Goal: Answer question/provide support: Share knowledge or assist other users

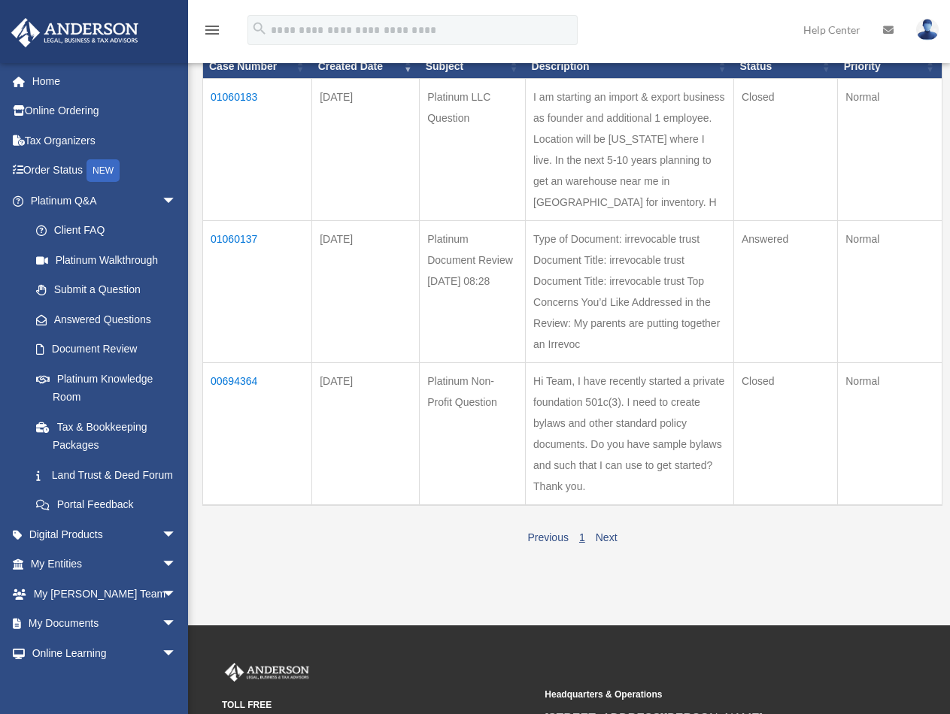
scroll to position [226, 0]
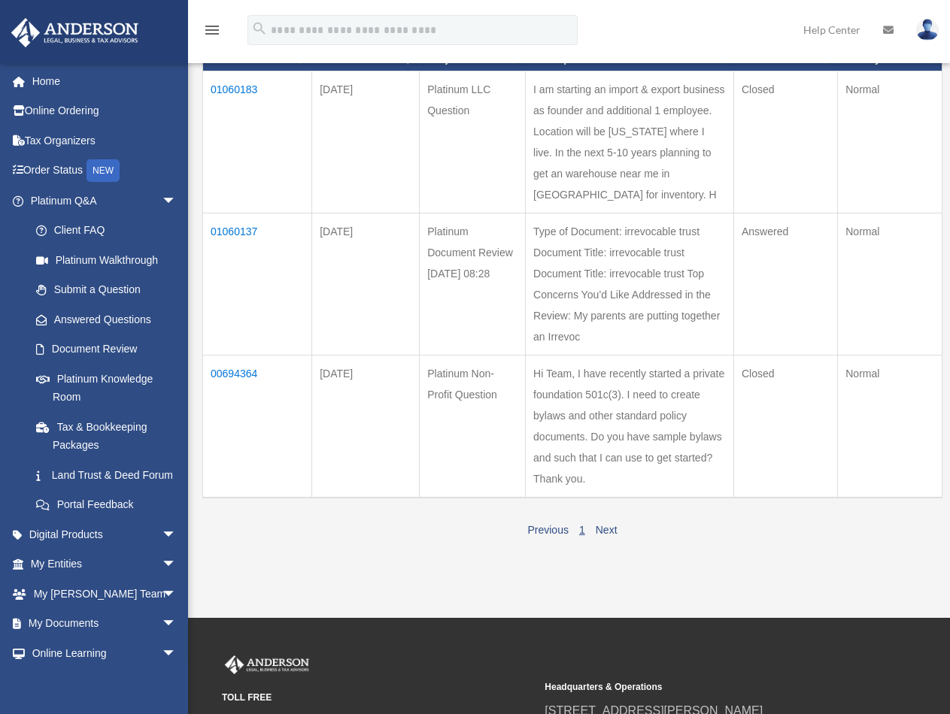
click at [247, 271] on td "01060137" at bounding box center [257, 285] width 109 height 142
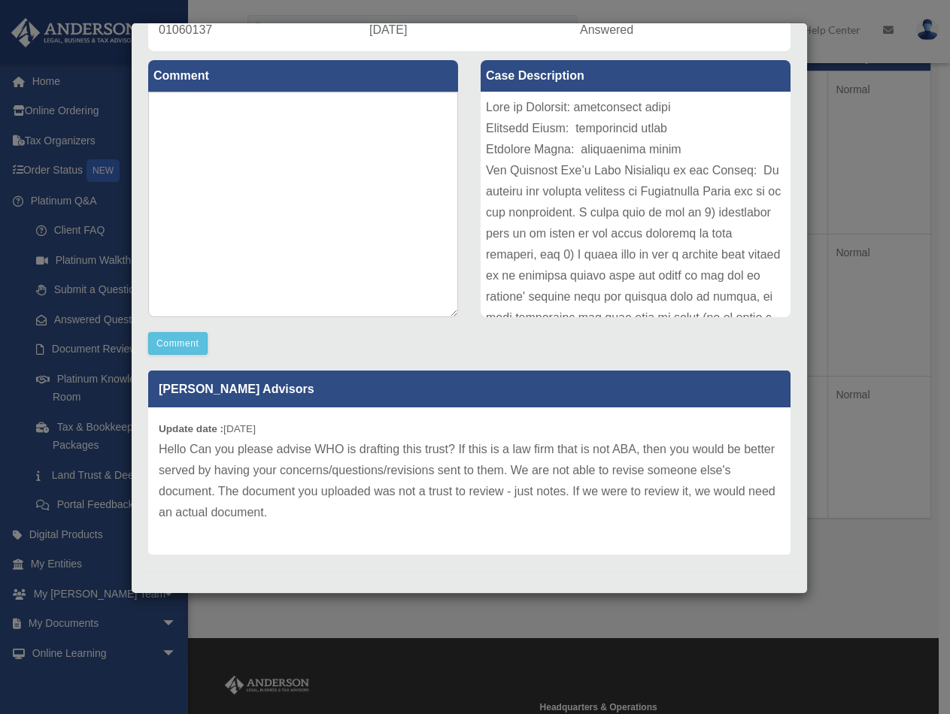
scroll to position [156, 0]
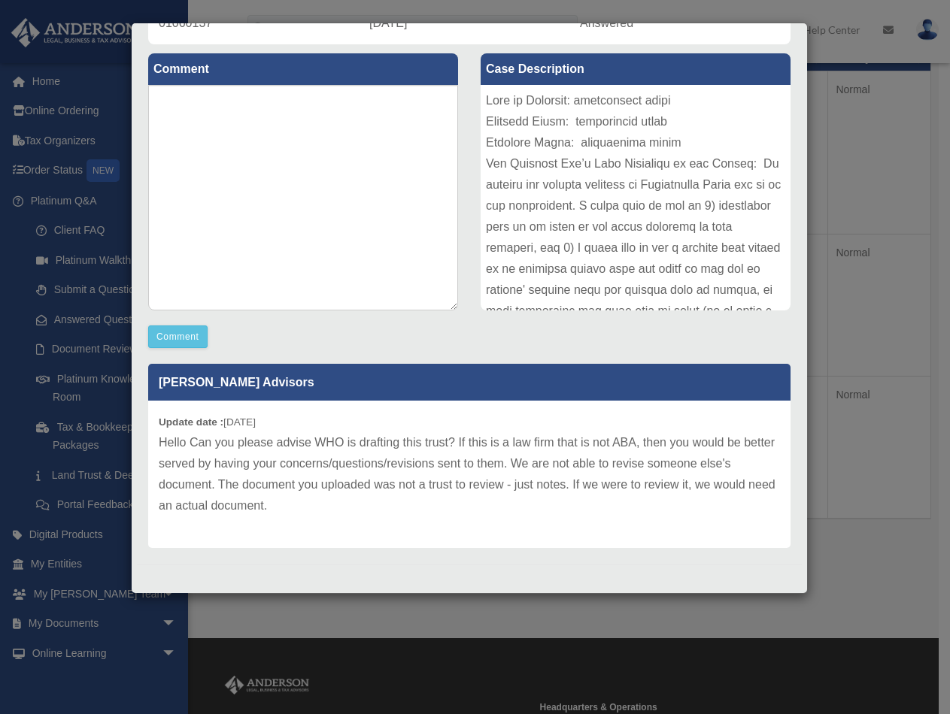
click at [849, 277] on div "Case Detail × Platinum Document Review [DATE] 08:28 Case Number 01060137 Create…" at bounding box center [475, 357] width 950 height 714
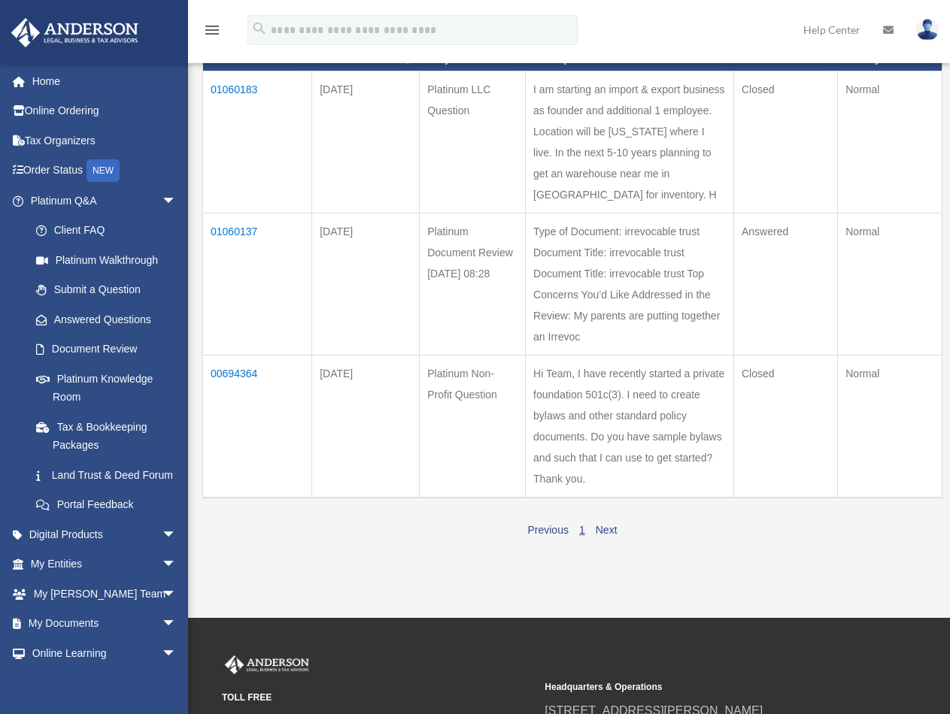
click at [252, 90] on td "01060183" at bounding box center [257, 142] width 109 height 142
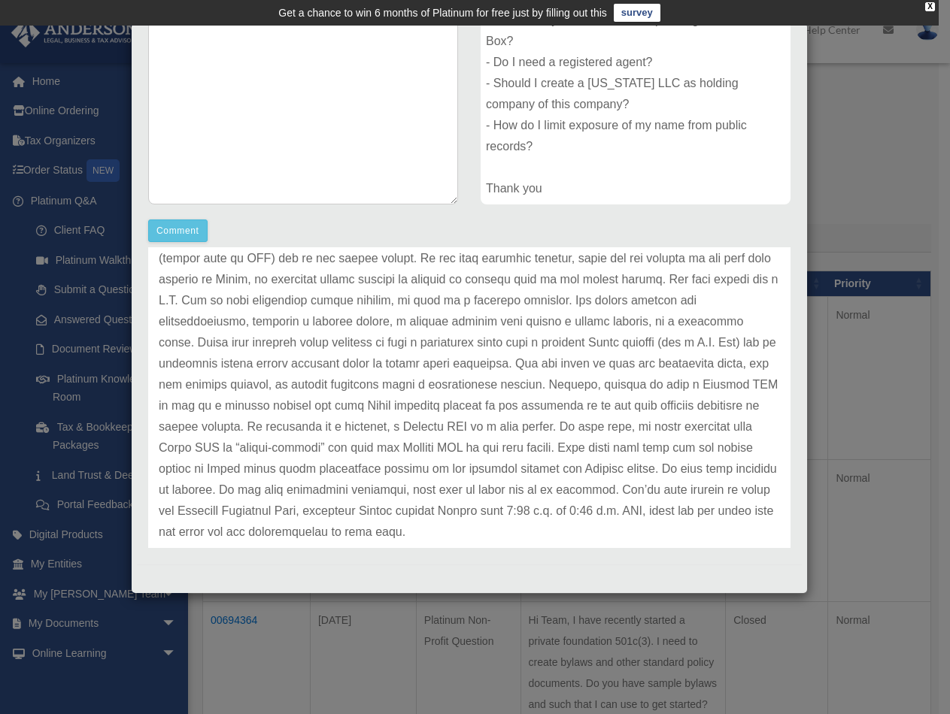
scroll to position [62, 0]
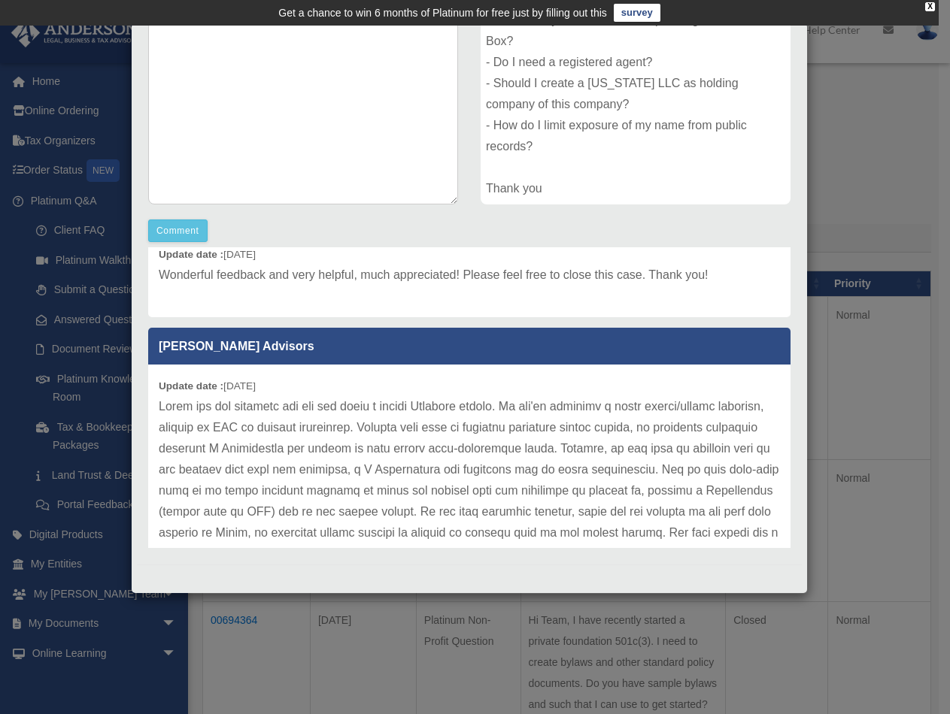
click at [855, 90] on div "Case Detail × Platinum LLC Question Case Number 01060183 Created Date [DATE] St…" at bounding box center [475, 357] width 950 height 714
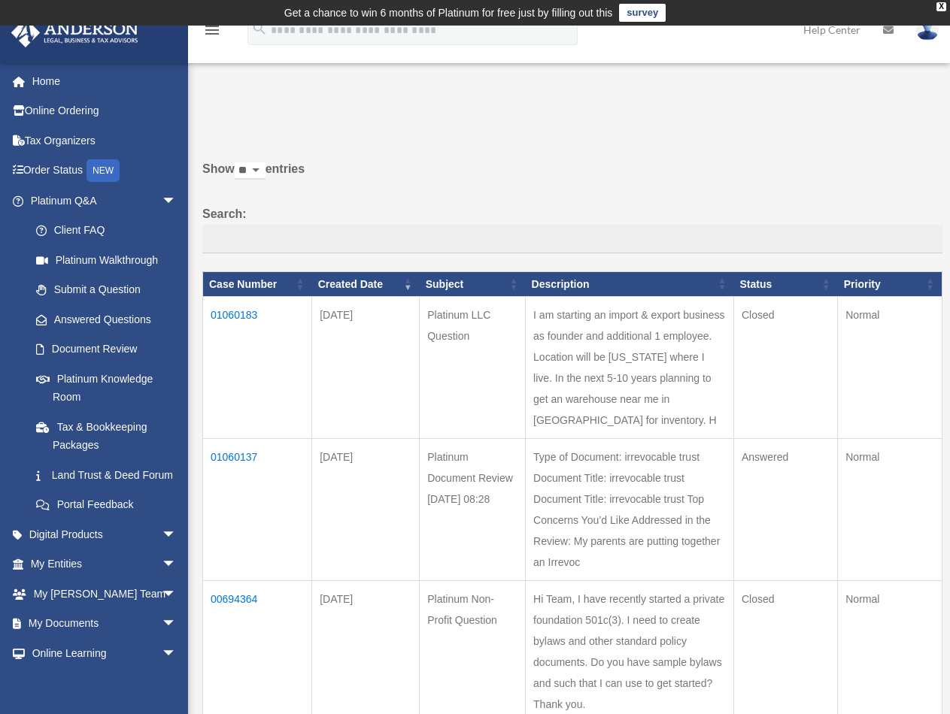
click at [244, 495] on td "01060137" at bounding box center [257, 510] width 109 height 142
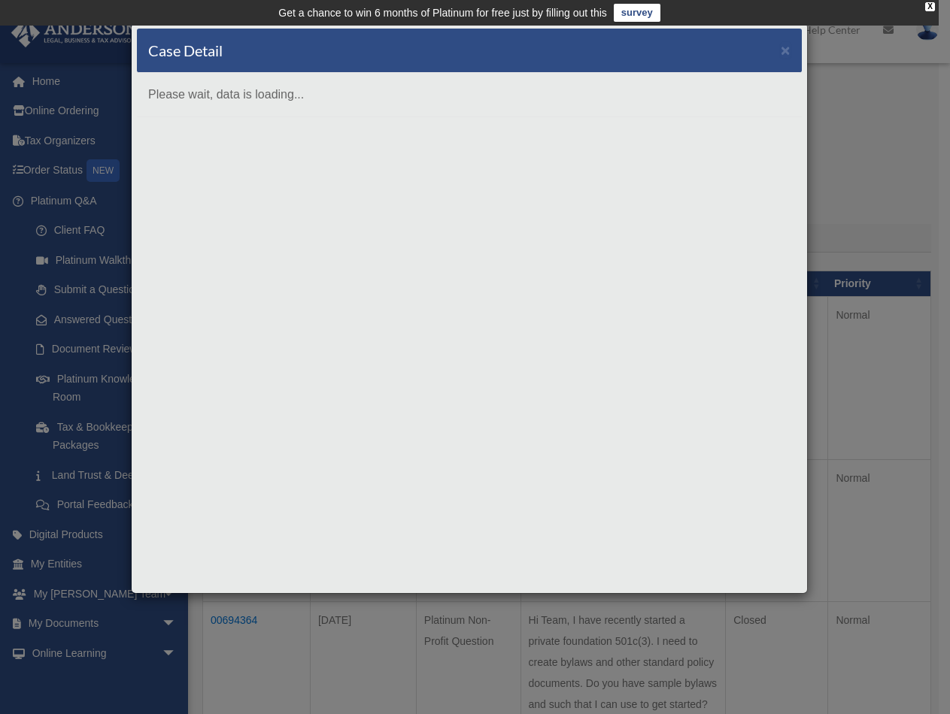
scroll to position [0, 0]
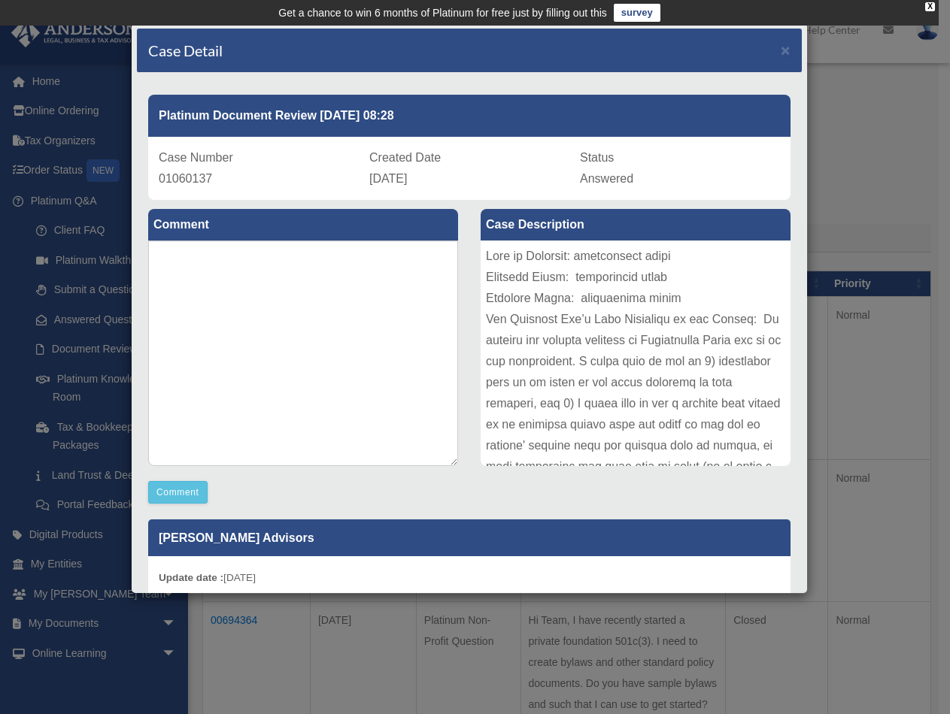
click at [872, 329] on div "Case Detail × Platinum Document Review [DATE] 08:28 Case Number 01060137 Create…" at bounding box center [475, 357] width 950 height 714
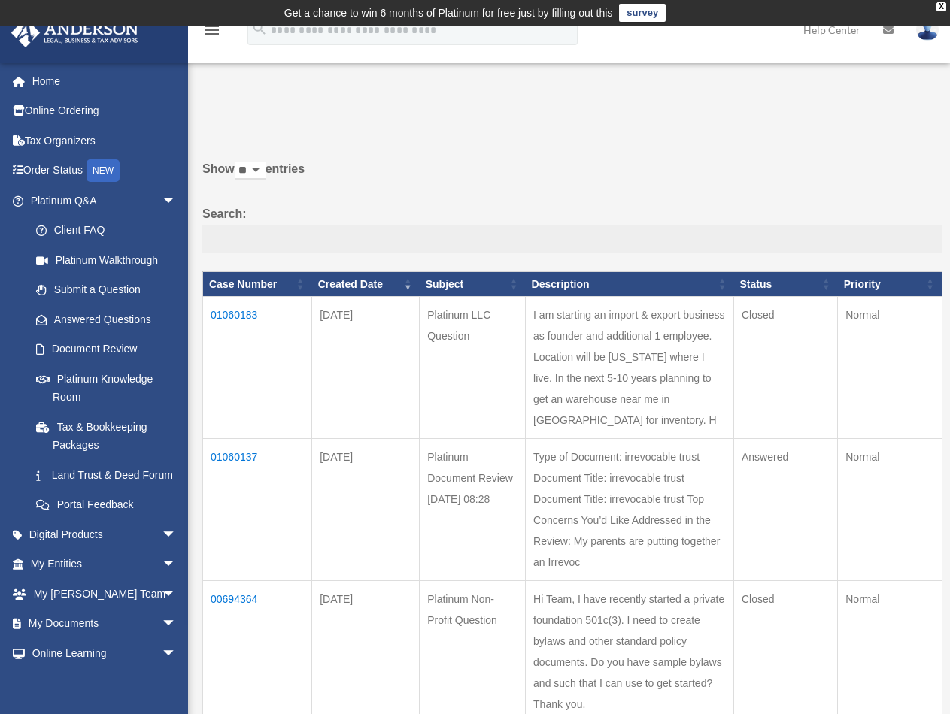
click at [230, 320] on td "01060183" at bounding box center [257, 368] width 109 height 142
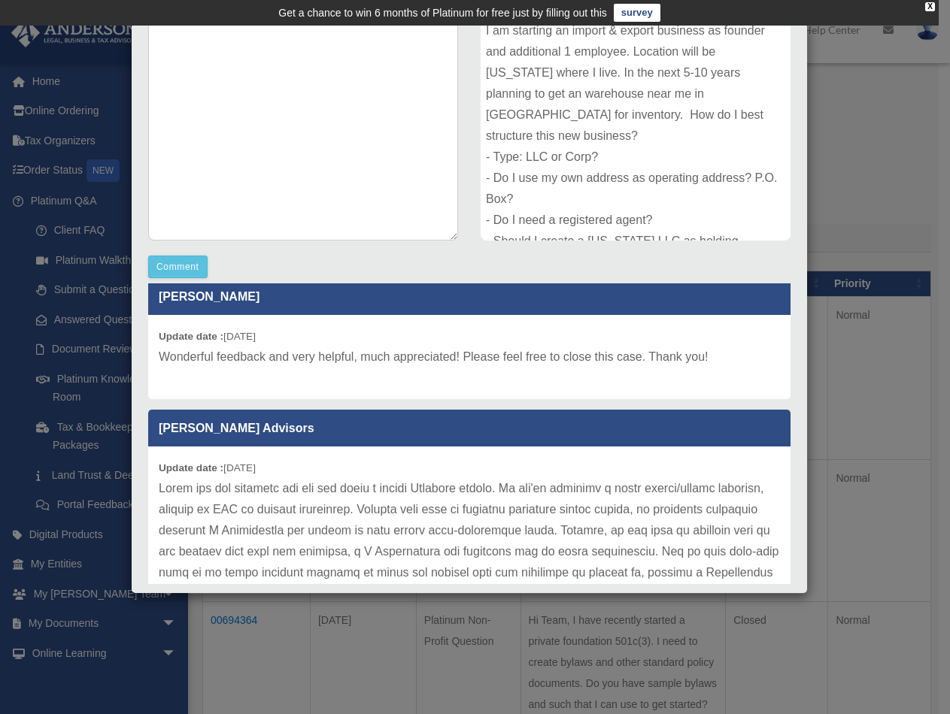
scroll to position [11, 0]
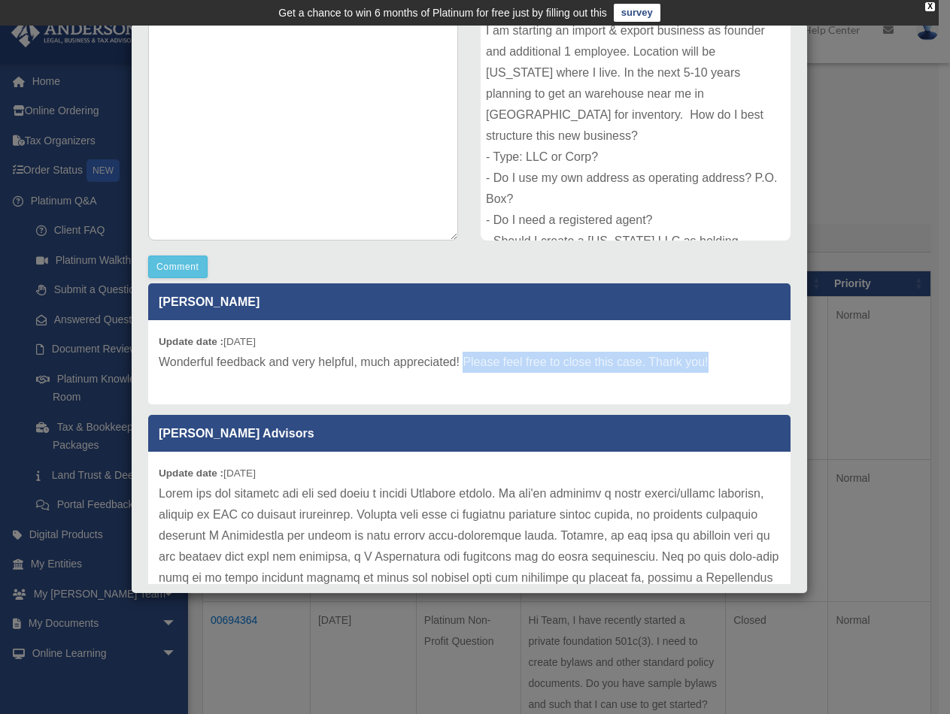
drag, startPoint x: 465, startPoint y: 296, endPoint x: 723, endPoint y: 365, distance: 268.0
click at [723, 365] on p "Wonderful feedback and very helpful, much appreciated! Please feel free to clos…" at bounding box center [469, 362] width 621 height 21
copy p "Please feel free to close this case. Thank you!"
click at [870, 374] on div "Case Detail × Platinum LLC Question Case Number 01060183 Created Date [DATE] St…" at bounding box center [475, 357] width 950 height 714
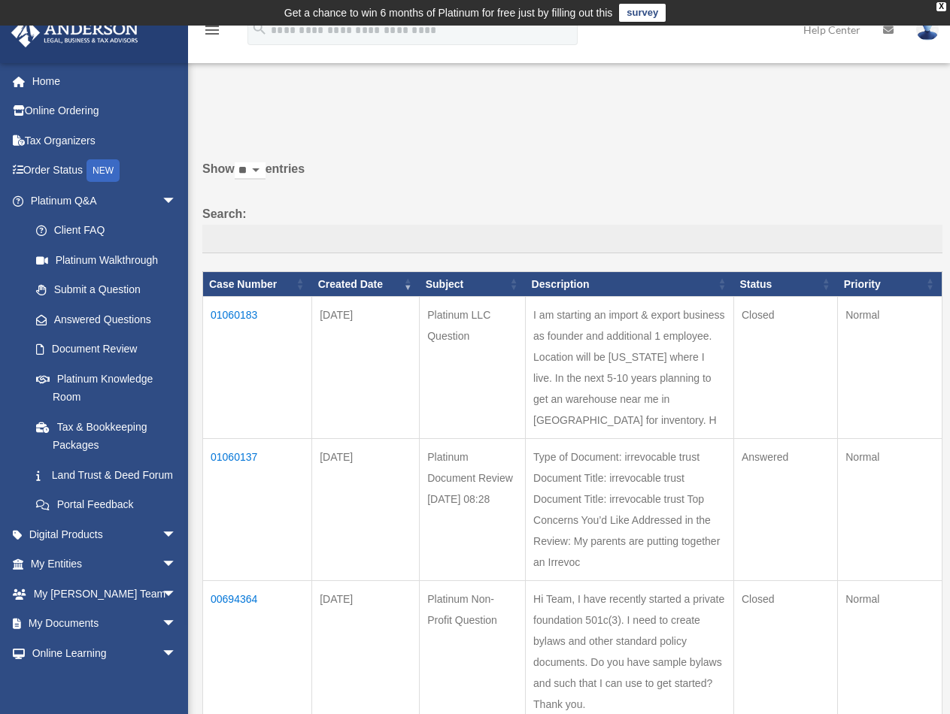
click at [238, 495] on td "01060137" at bounding box center [257, 510] width 109 height 142
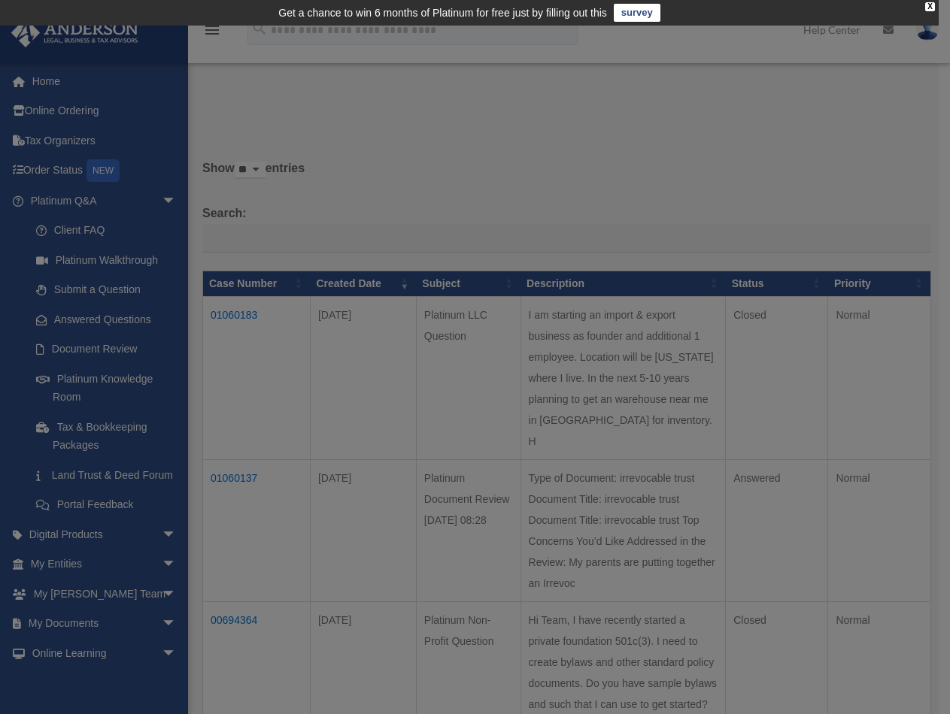
scroll to position [0, 0]
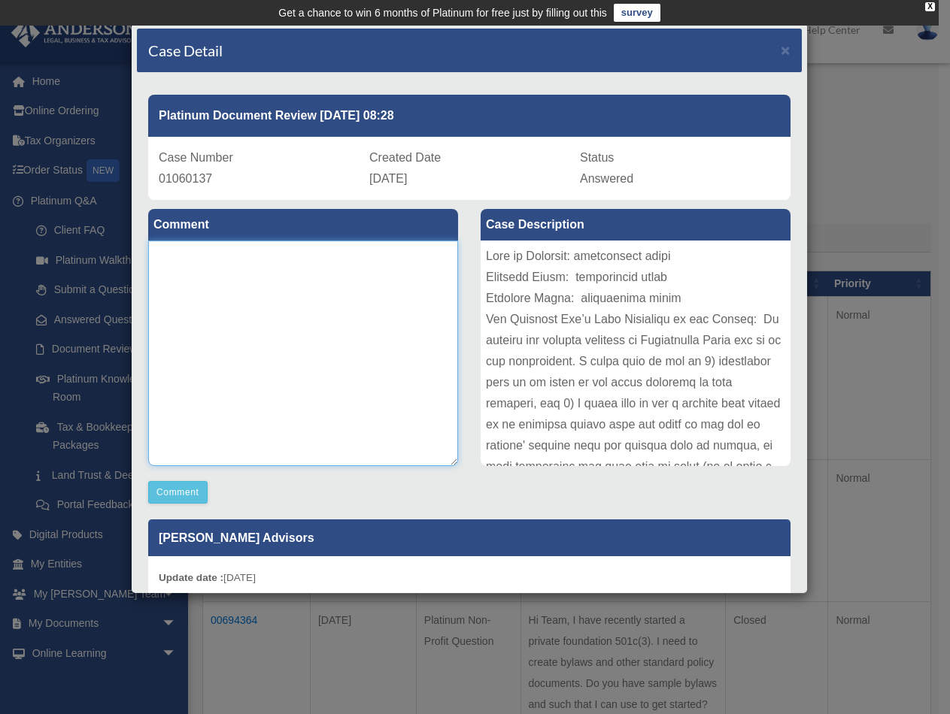
click at [305, 329] on textarea at bounding box center [303, 354] width 310 height 226
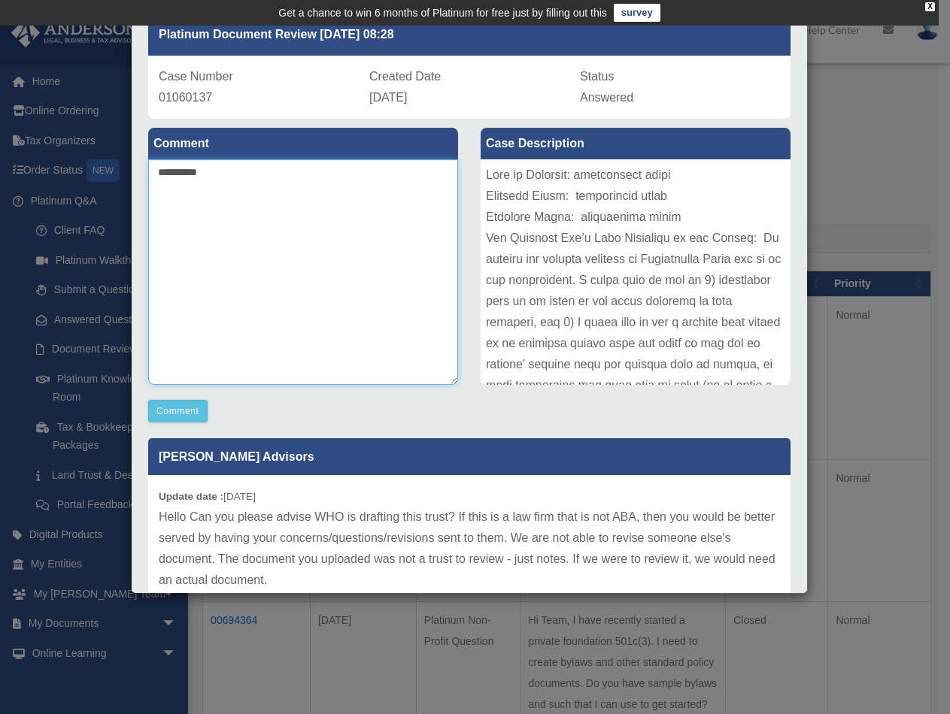
scroll to position [75, 0]
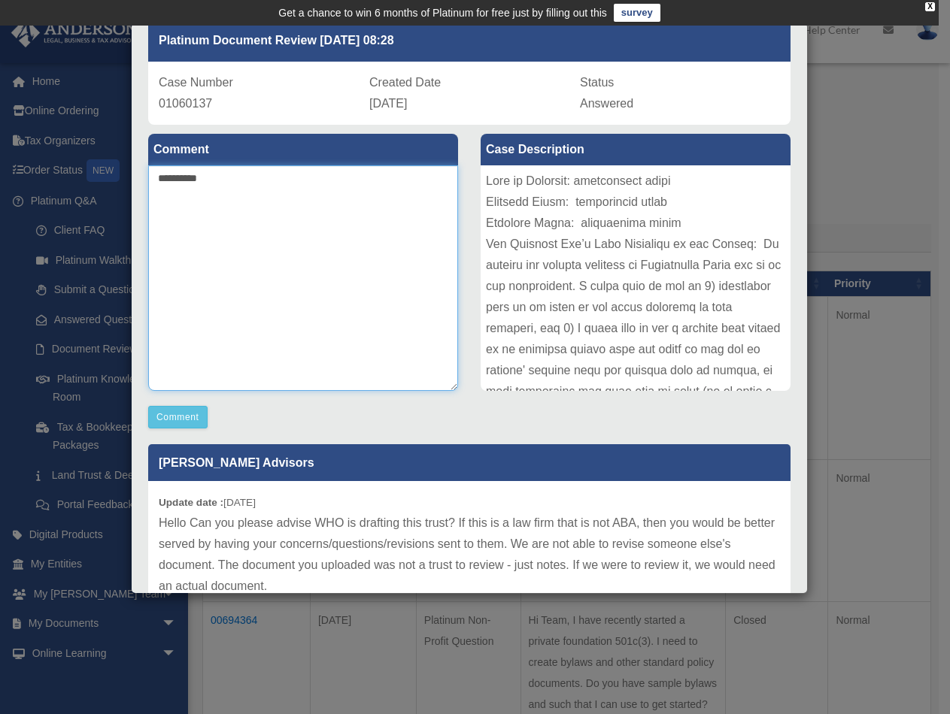
click at [306, 205] on textarea "*********" at bounding box center [303, 278] width 310 height 226
paste textarea "**********"
type textarea "**********"
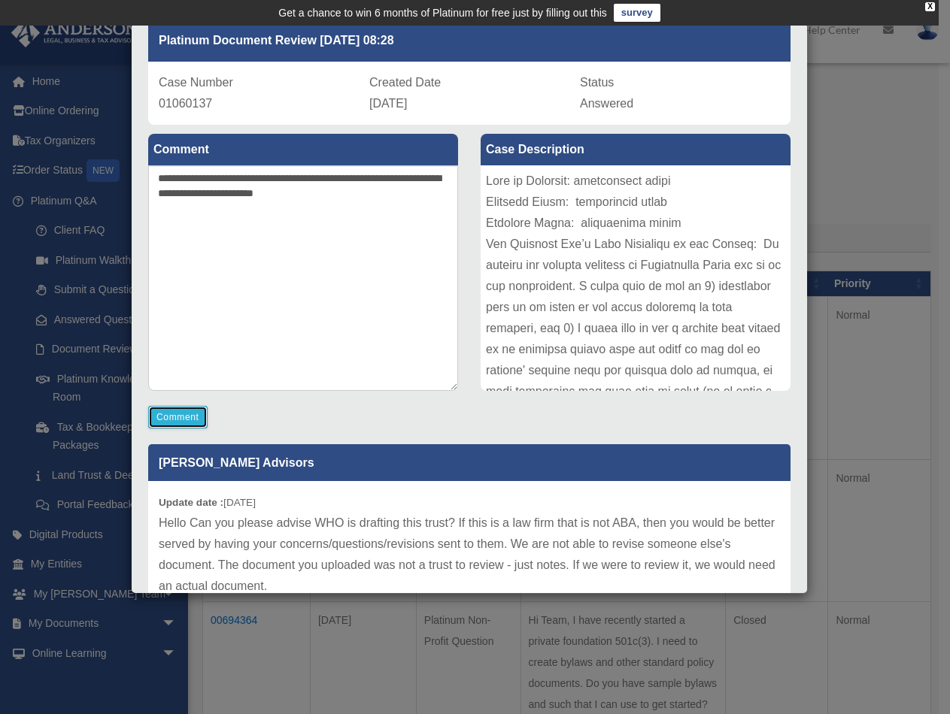
click at [181, 417] on button "Comment" at bounding box center [177, 417] width 59 height 23
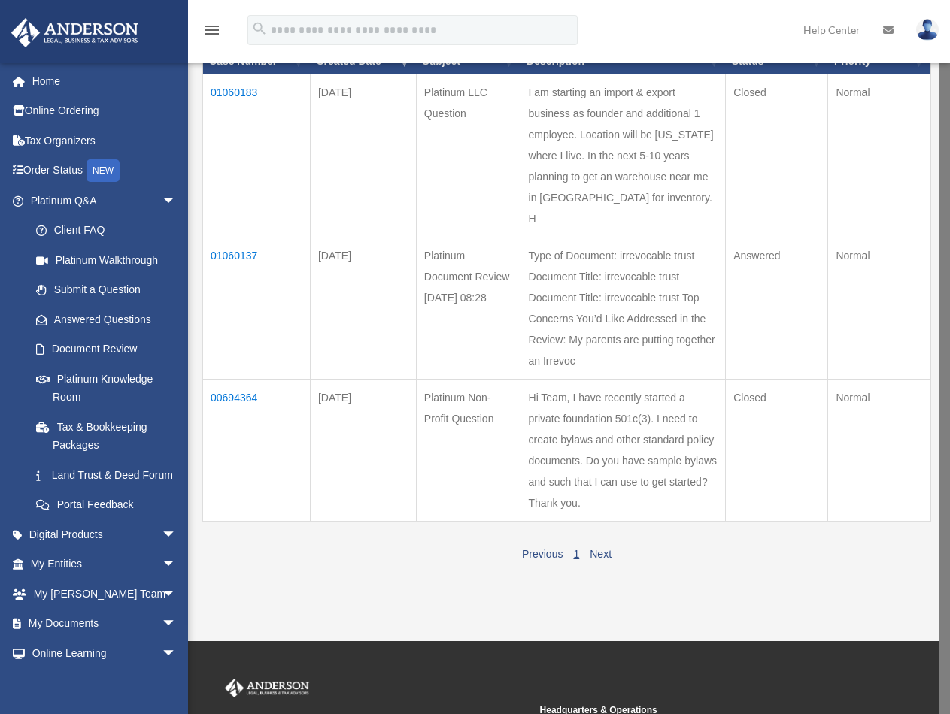
scroll to position [226, 0]
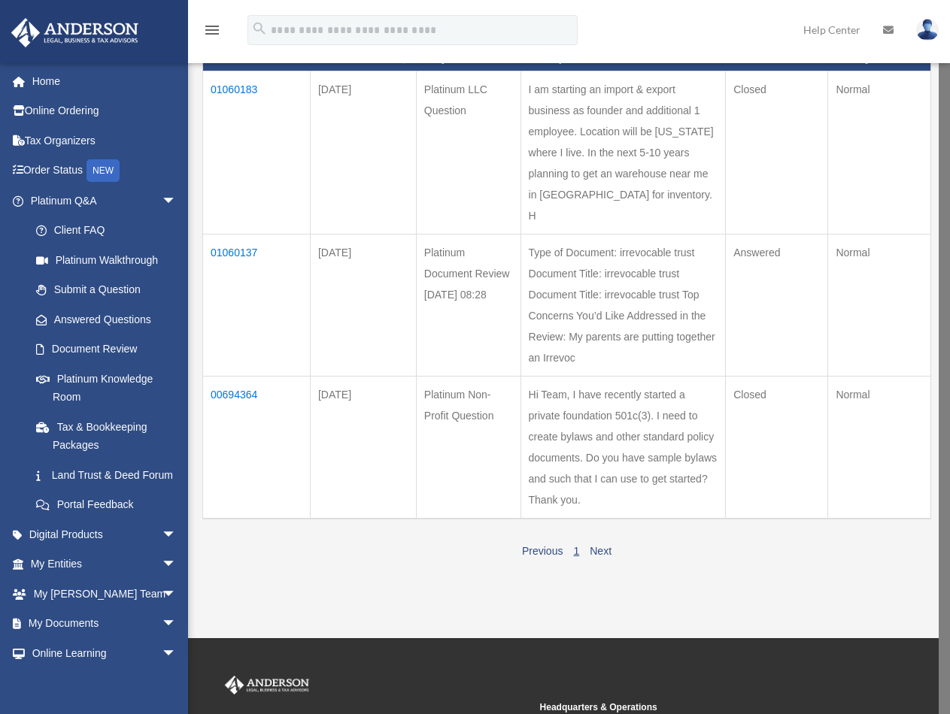
click at [235, 274] on td "01060137" at bounding box center [257, 305] width 108 height 142
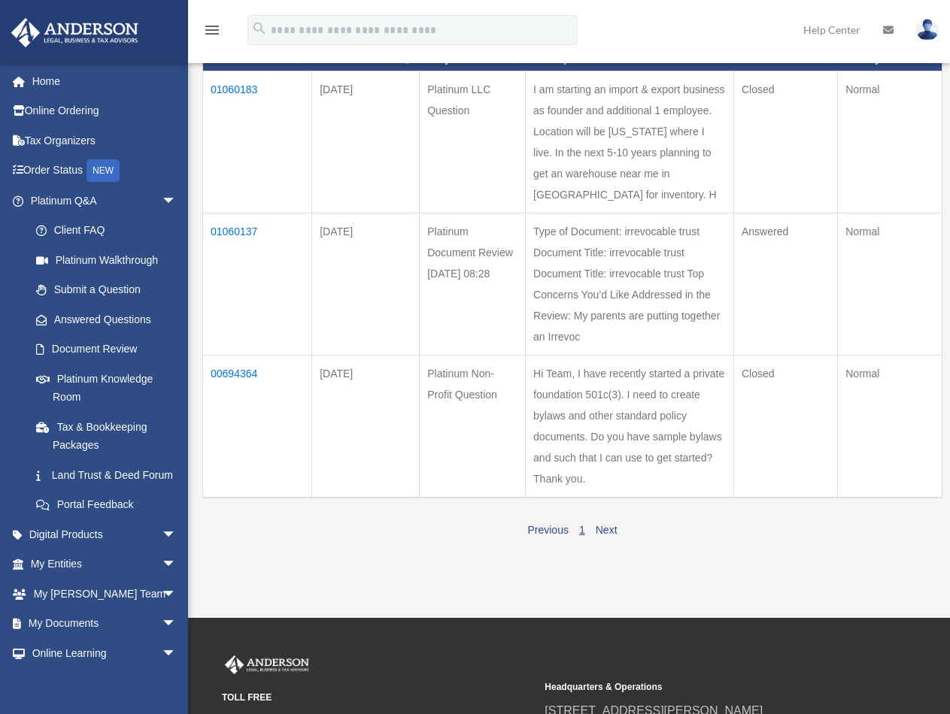
click at [227, 274] on td "01060137" at bounding box center [257, 285] width 109 height 142
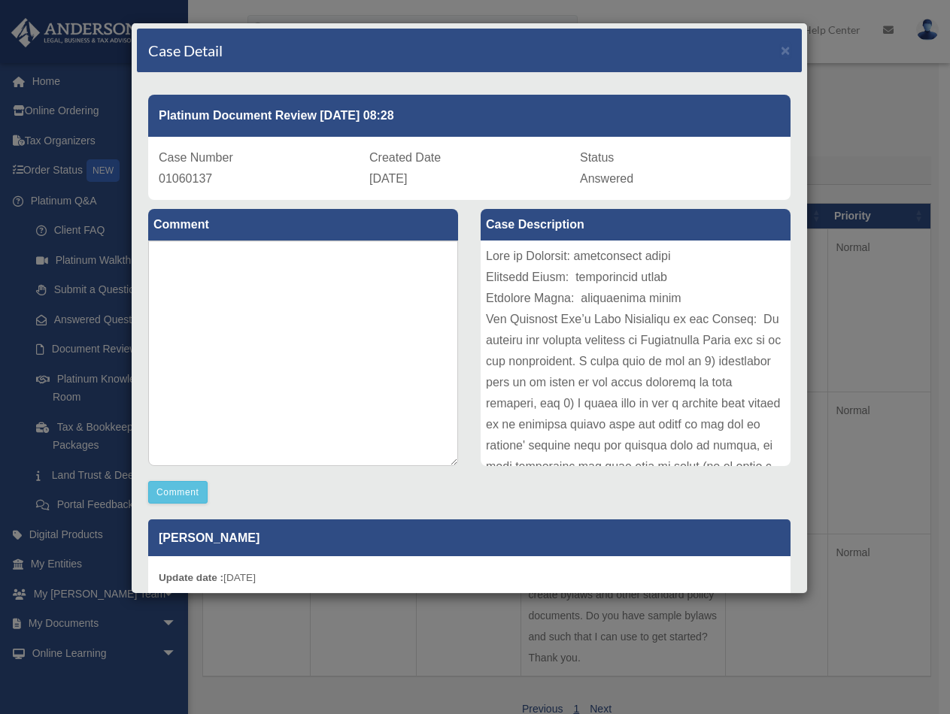
scroll to position [0, 0]
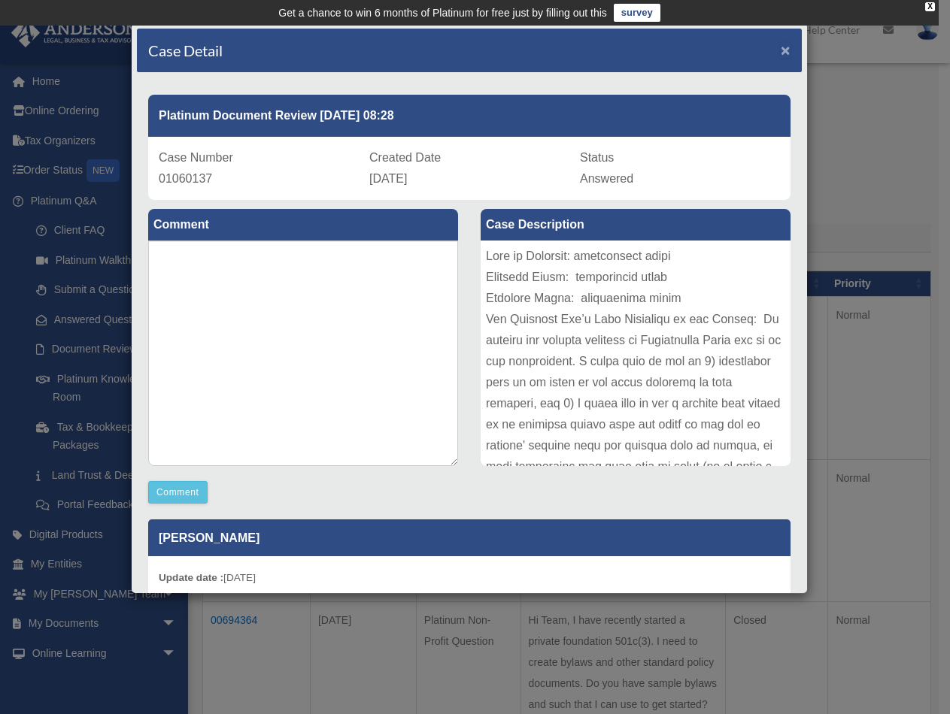
click at [781, 53] on span "×" at bounding box center [786, 49] width 10 height 17
